Goal: Transaction & Acquisition: Purchase product/service

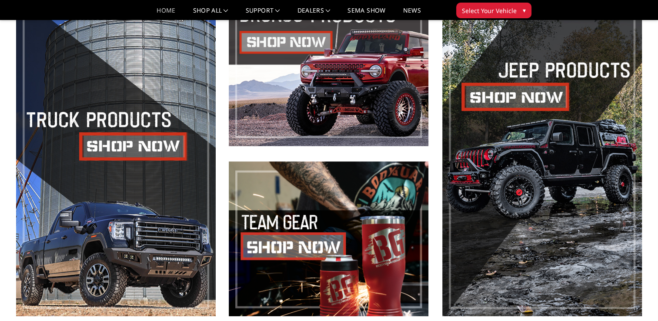
scroll to position [391, 0]
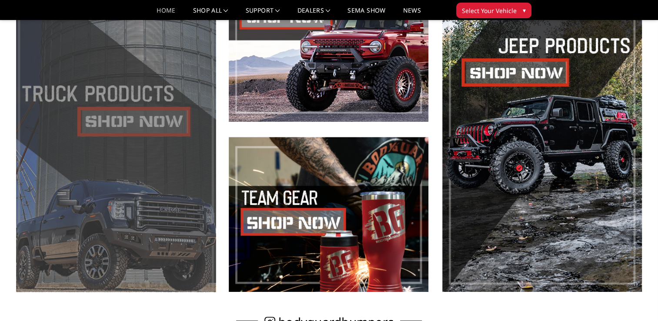
click at [141, 125] on span at bounding box center [116, 129] width 200 height 325
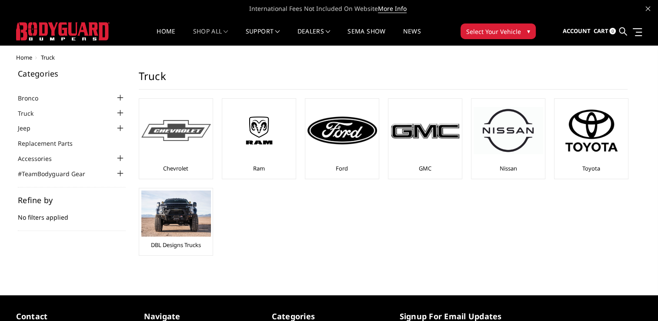
click at [196, 158] on div at bounding box center [176, 130] width 70 height 59
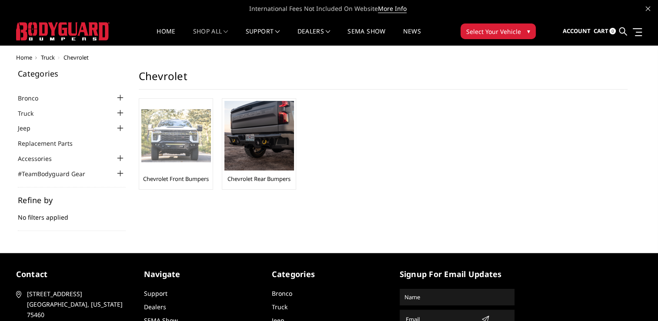
click at [204, 177] on link "Chevrolet Front Bumpers" at bounding box center [176, 179] width 66 height 8
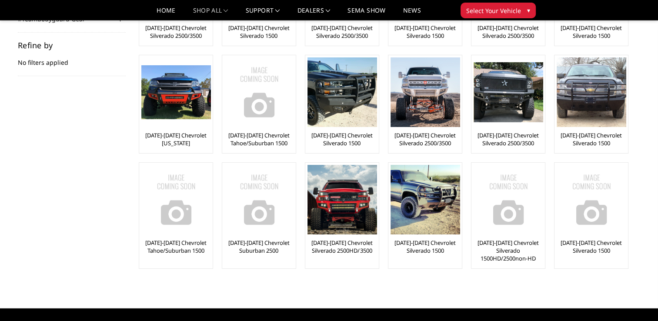
scroll to position [130, 0]
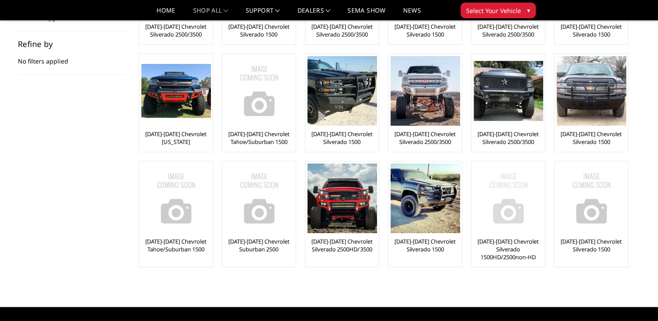
click at [515, 239] on link "[DATE]-[DATE] Chevrolet Silverado 1500HD/2500non-HD" at bounding box center [508, 248] width 69 height 23
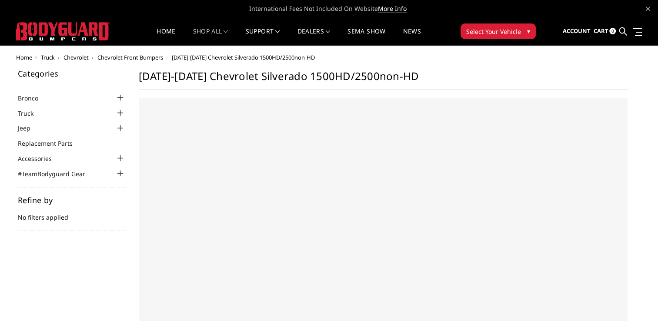
select select "US"
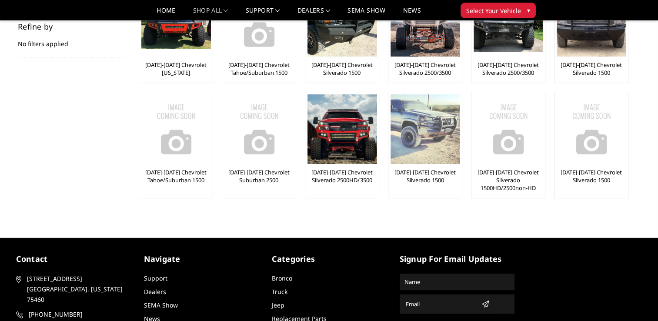
scroll to position [130, 0]
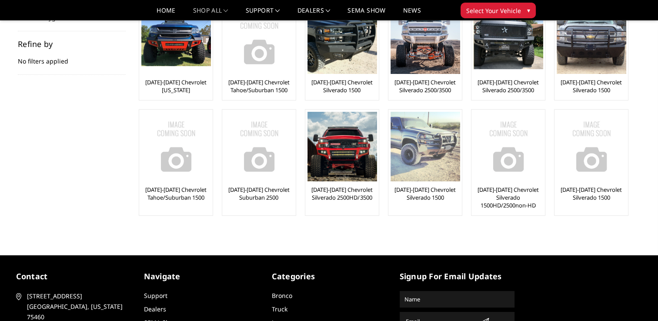
click at [438, 183] on div "[DATE]-[DATE] Chevrolet Silverado 1500" at bounding box center [425, 162] width 69 height 101
click at [435, 191] on link "[DATE]-[DATE] Chevrolet Silverado 1500" at bounding box center [425, 194] width 69 height 16
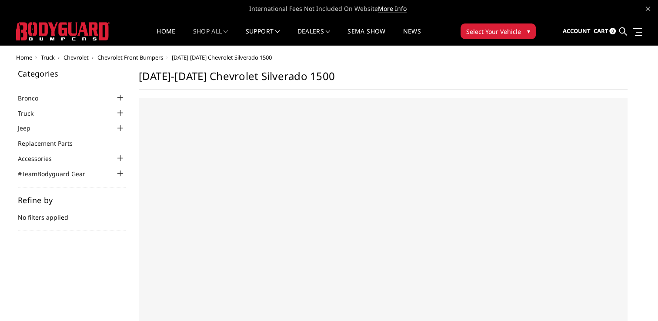
select select "US"
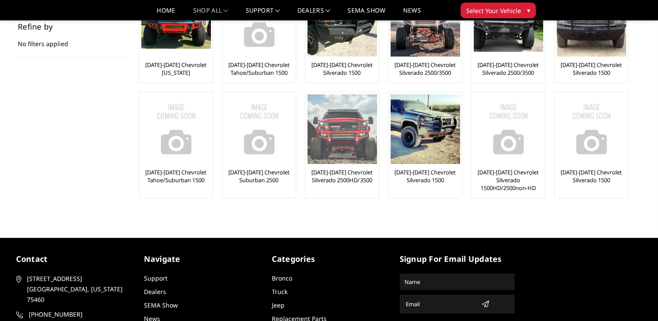
scroll to position [130, 0]
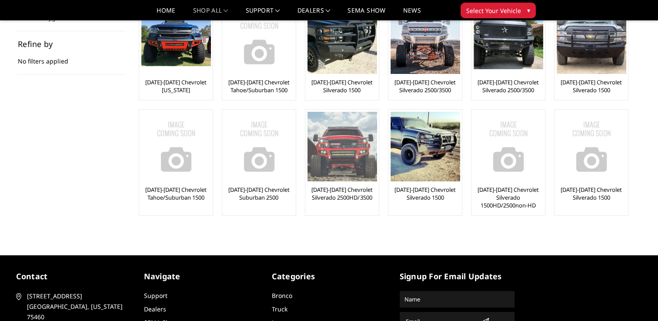
click at [347, 186] on link "[DATE]-[DATE] Chevrolet Silverado 2500HD/3500" at bounding box center [341, 194] width 69 height 16
